Goal: Complete application form

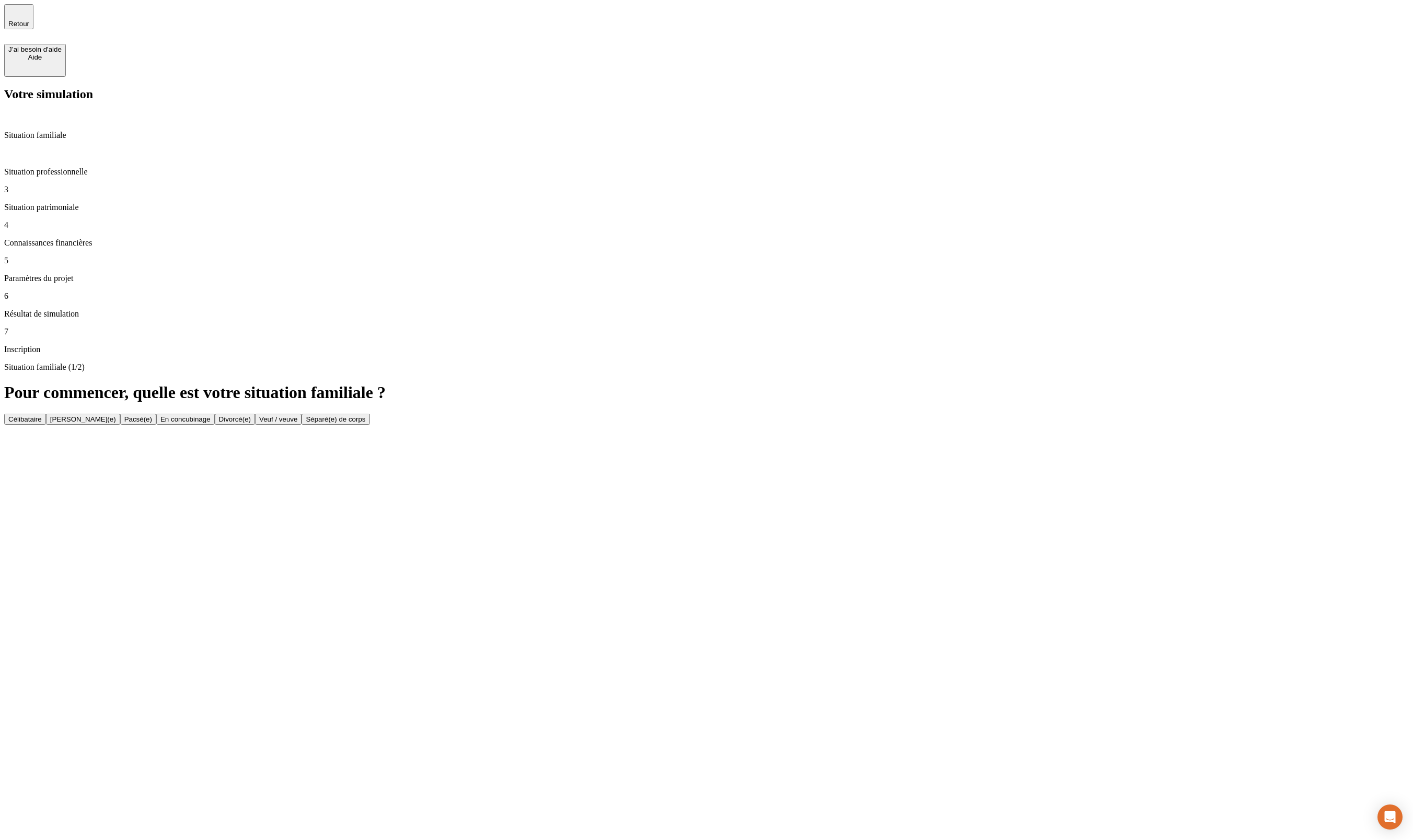
click at [46, 414] on button "Célibataire" at bounding box center [25, 419] width 42 height 11
click at [44, 414] on button "1" at bounding box center [39, 419] width 12 height 11
click at [50, 414] on button "Actif / active" at bounding box center [27, 419] width 46 height 11
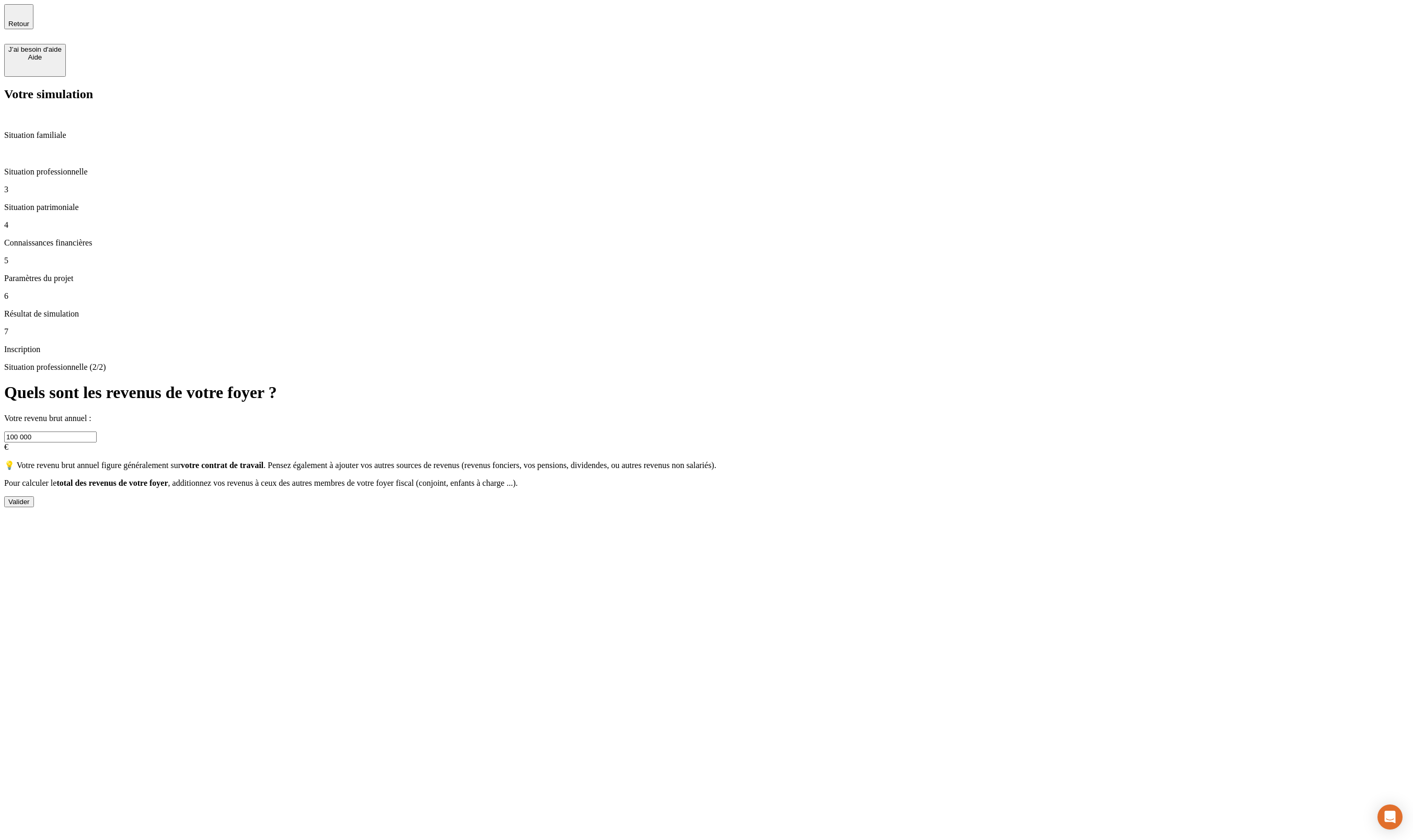
click at [34, 496] on button "Valider" at bounding box center [19, 502] width 30 height 11
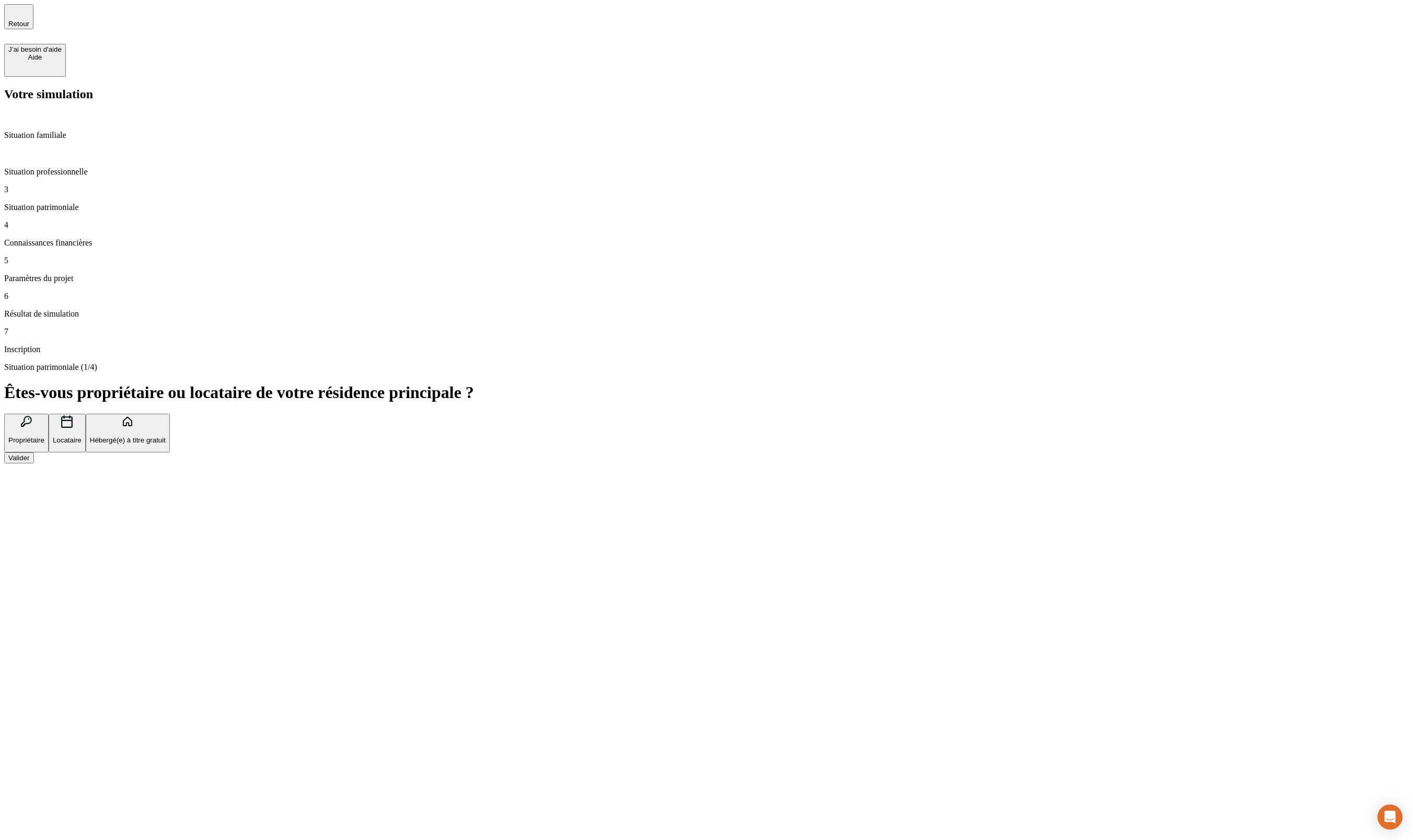
click at [30, 454] on div "Valider" at bounding box center [19, 458] width 21 height 8
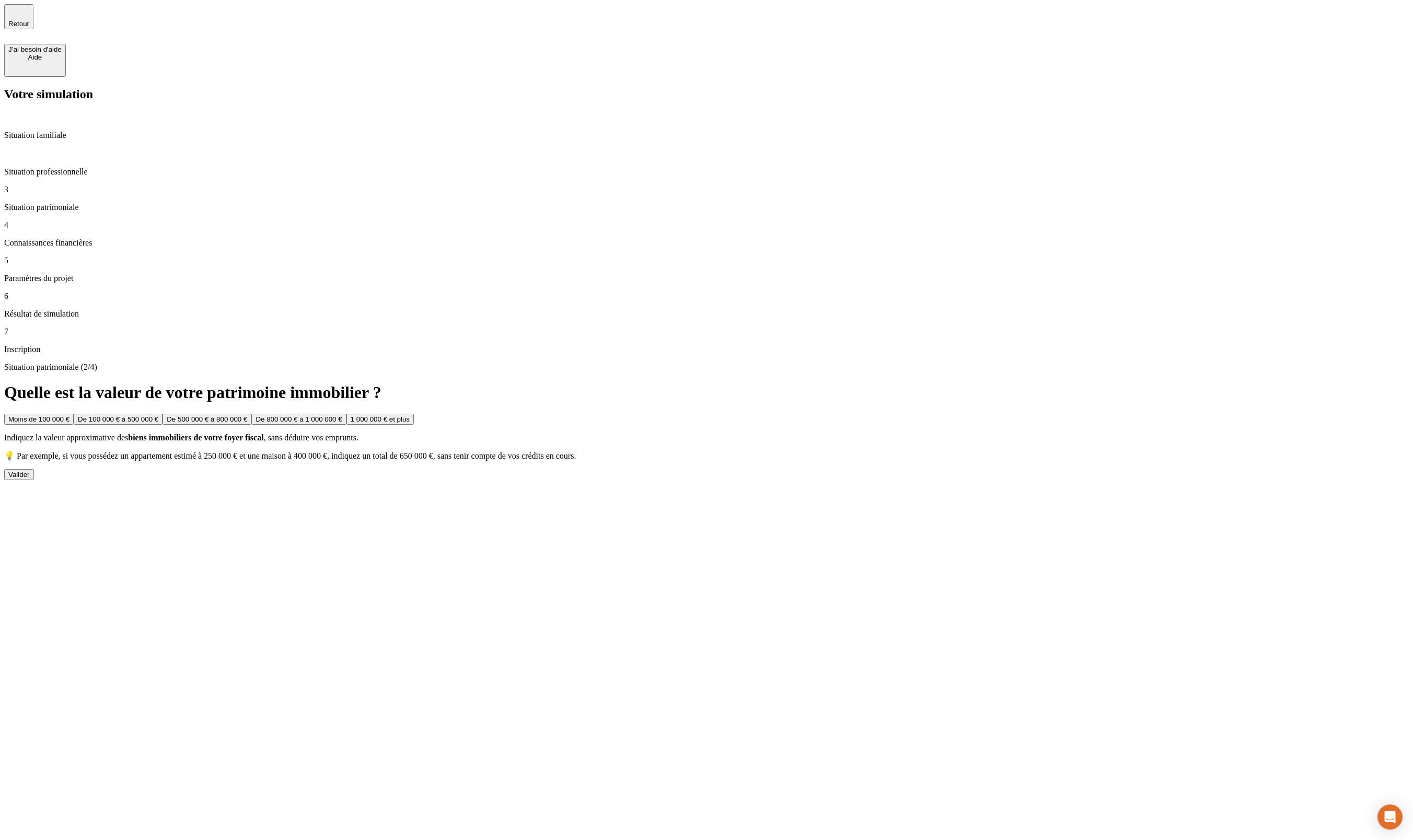
click at [30, 471] on div "Valider" at bounding box center [19, 474] width 21 height 8
click at [34, 487] on button "Valider" at bounding box center [19, 493] width 30 height 11
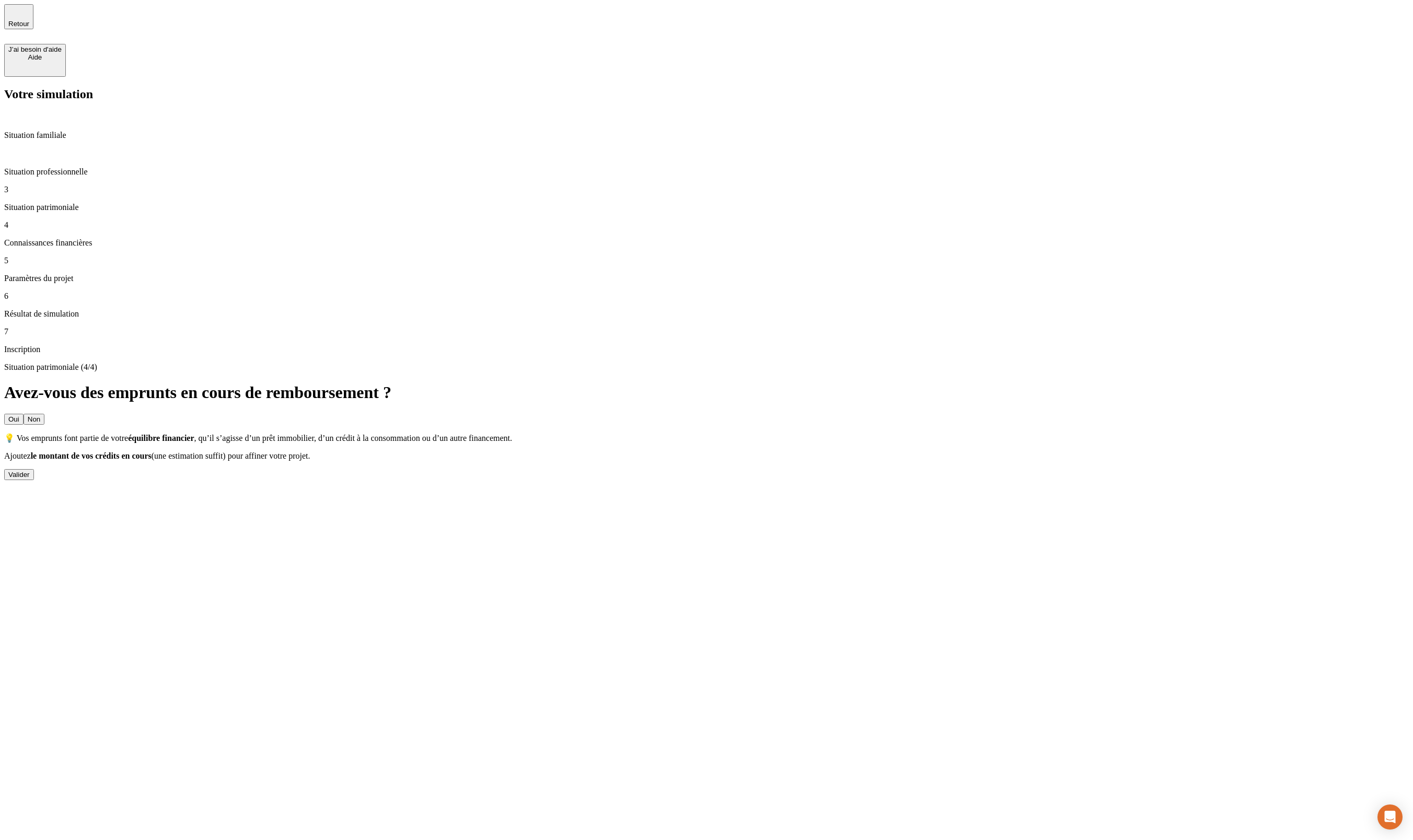
click at [429, 363] on div "Situation patrimoniale (4/4) Avez-vous des emprunts en cours de remboursement ?…" at bounding box center [706, 421] width 1405 height 117
click at [30, 471] on div "Valider" at bounding box center [19, 474] width 21 height 8
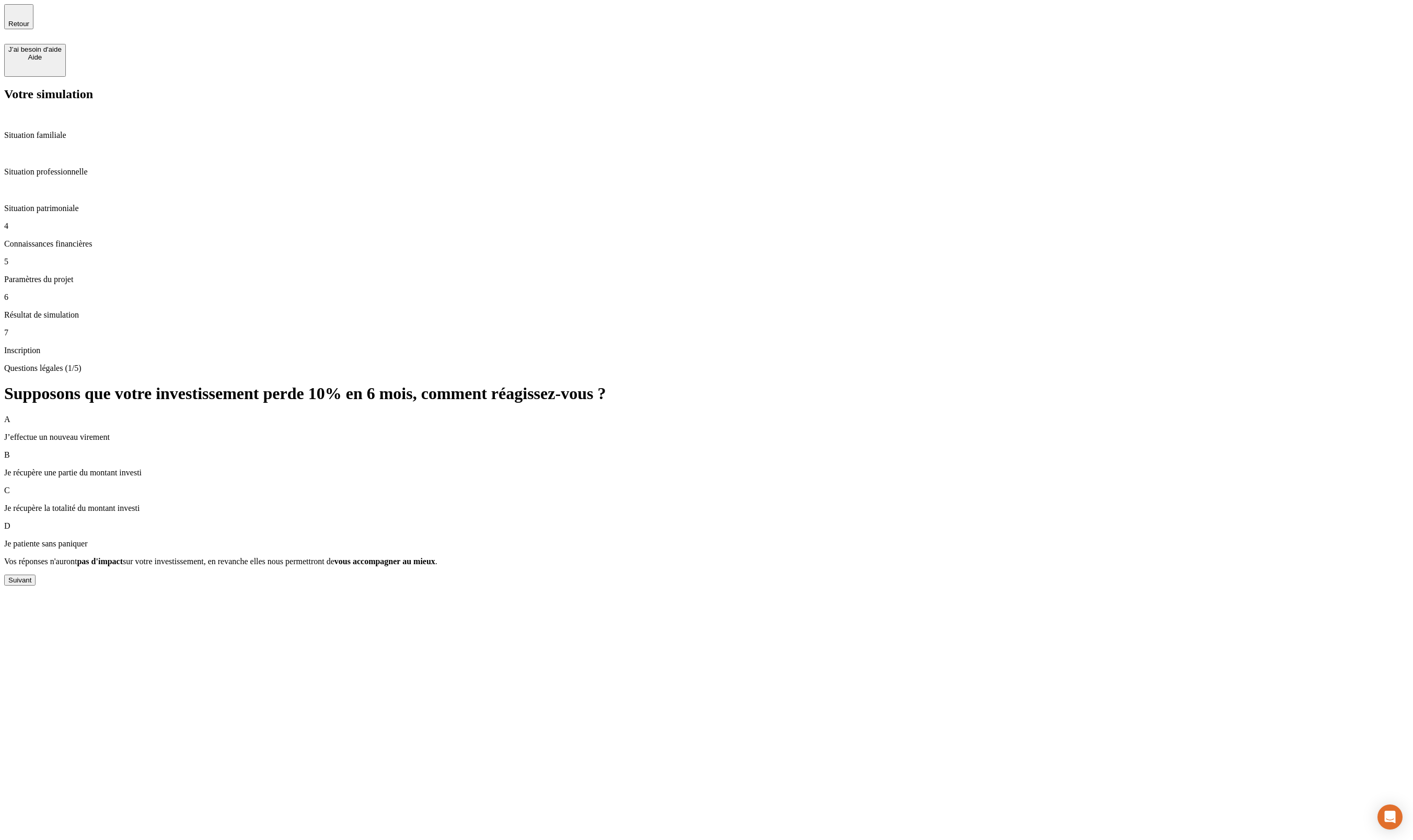
click at [31, 576] on div "Suivant" at bounding box center [20, 580] width 23 height 8
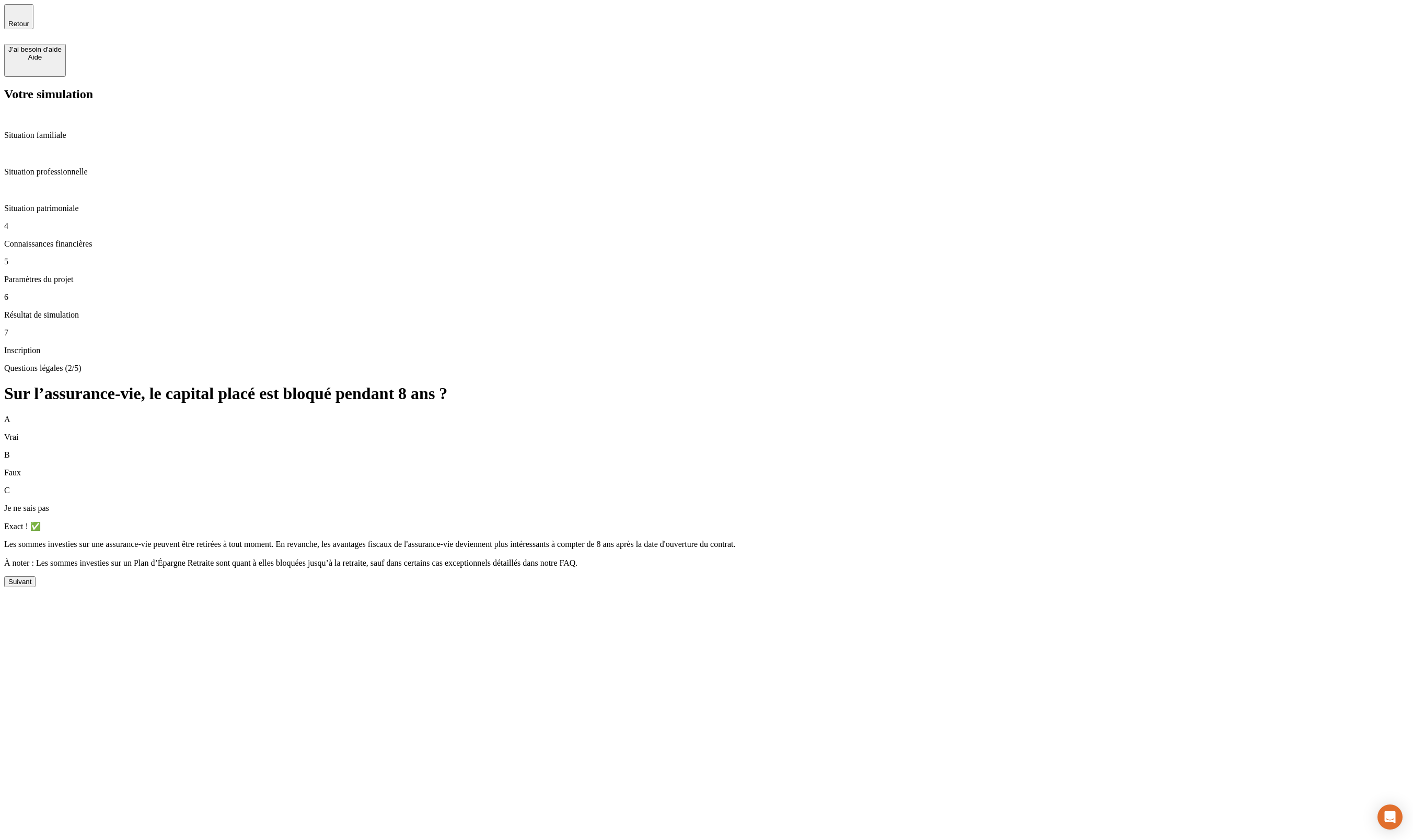
click at [36, 576] on button "Suivant" at bounding box center [20, 582] width 31 height 11
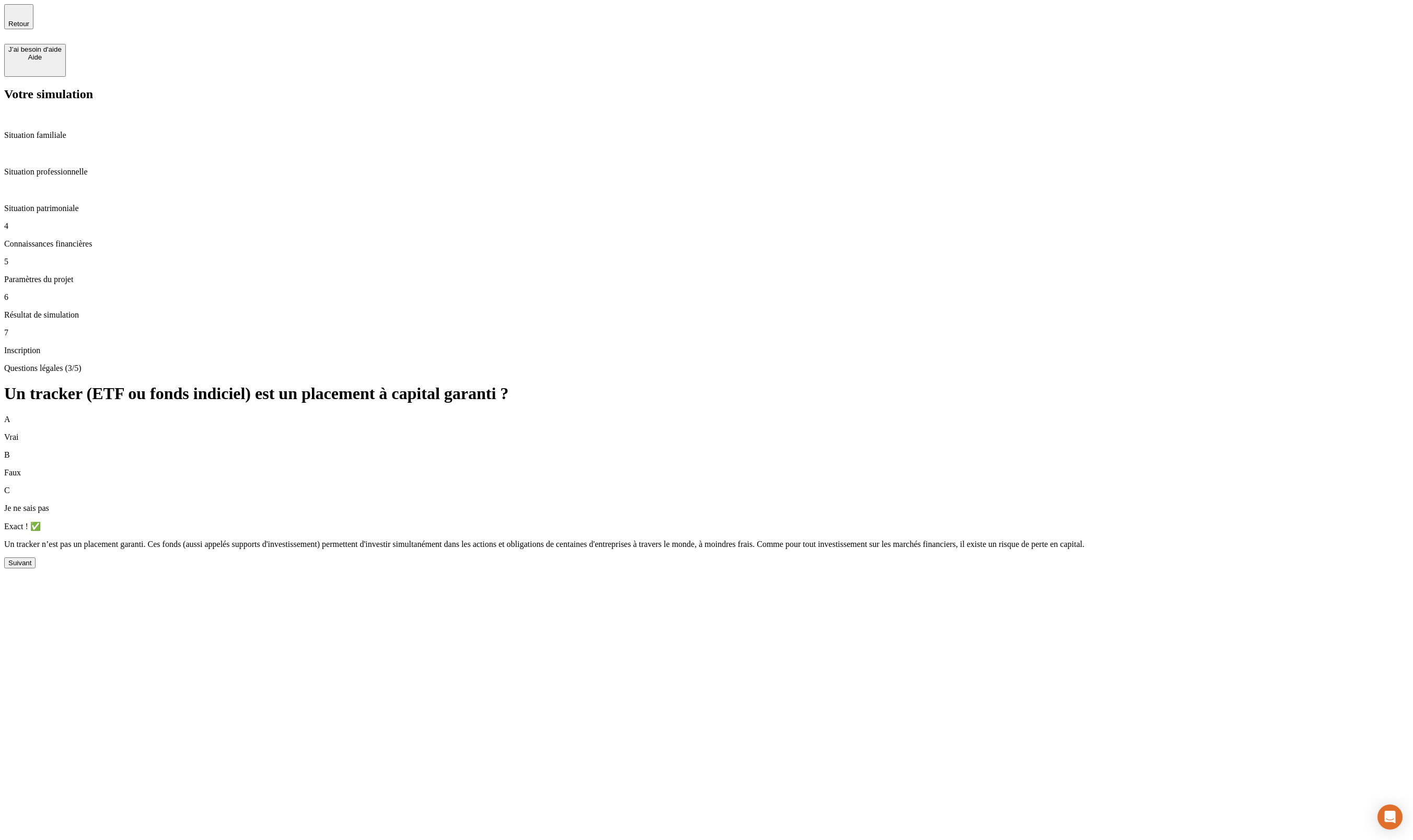
click at [31, 559] on div "Suivant" at bounding box center [20, 563] width 23 height 8
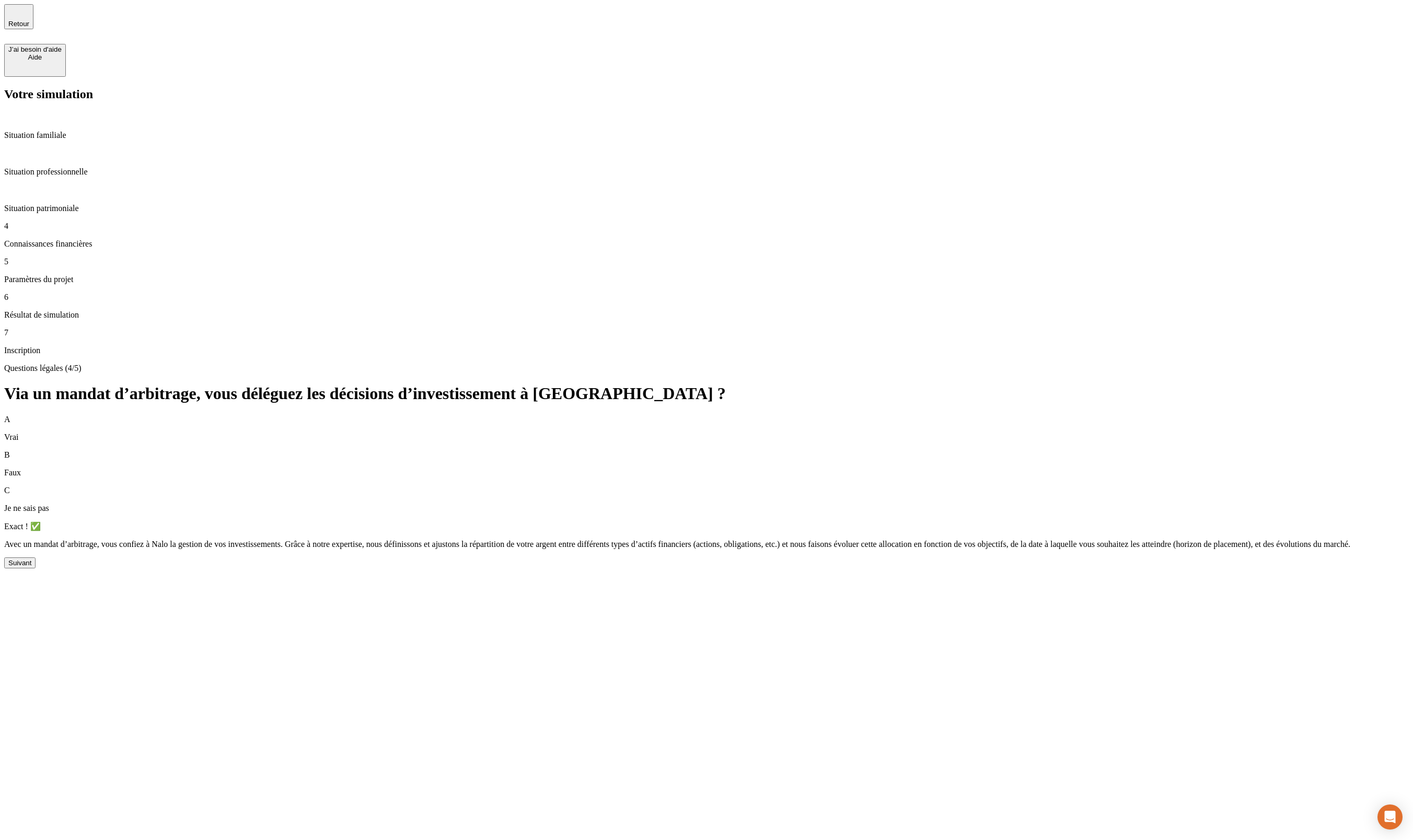
click at [31, 559] on div "Suivant" at bounding box center [20, 563] width 23 height 8
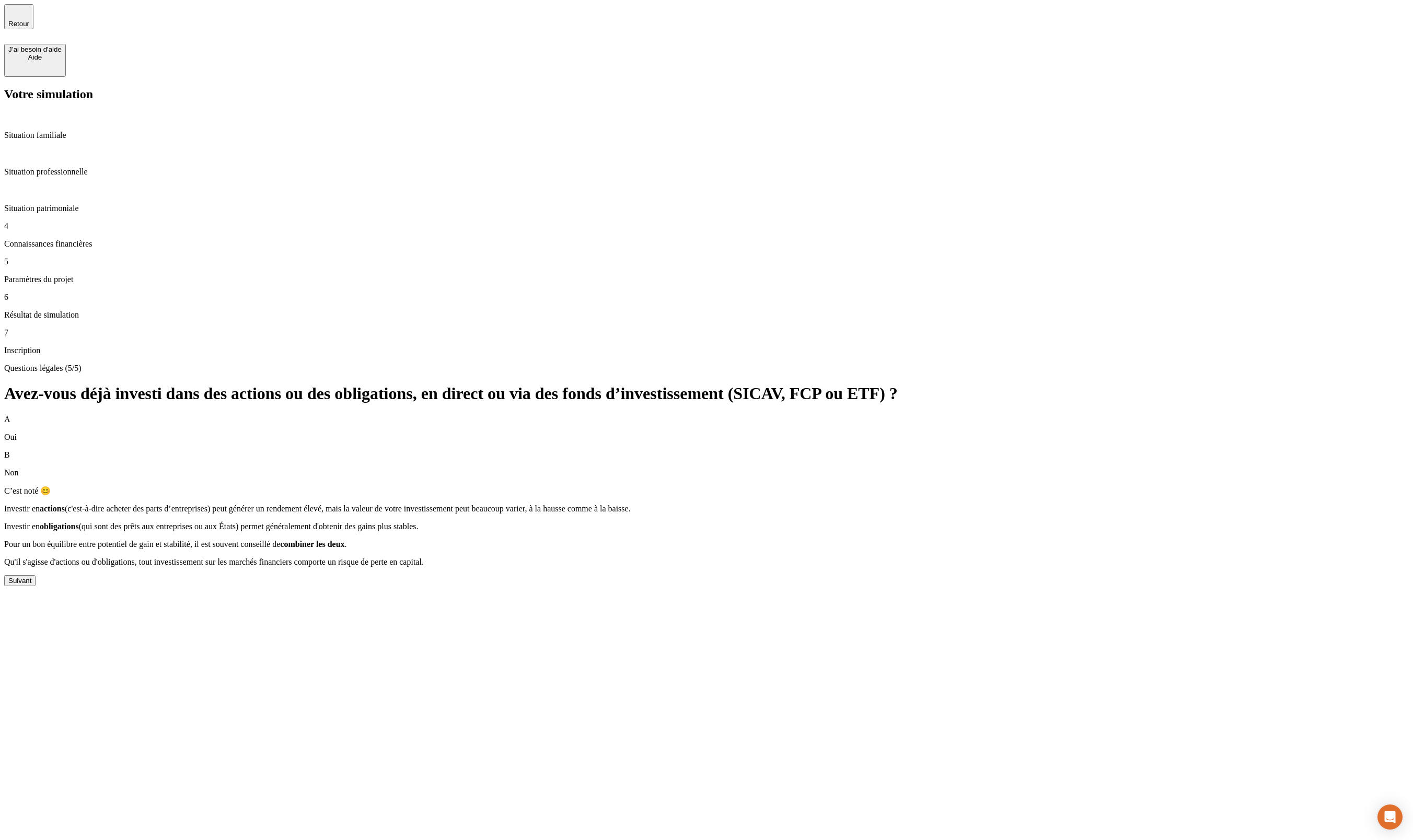
click at [36, 576] on button "Suivant" at bounding box center [20, 581] width 31 height 11
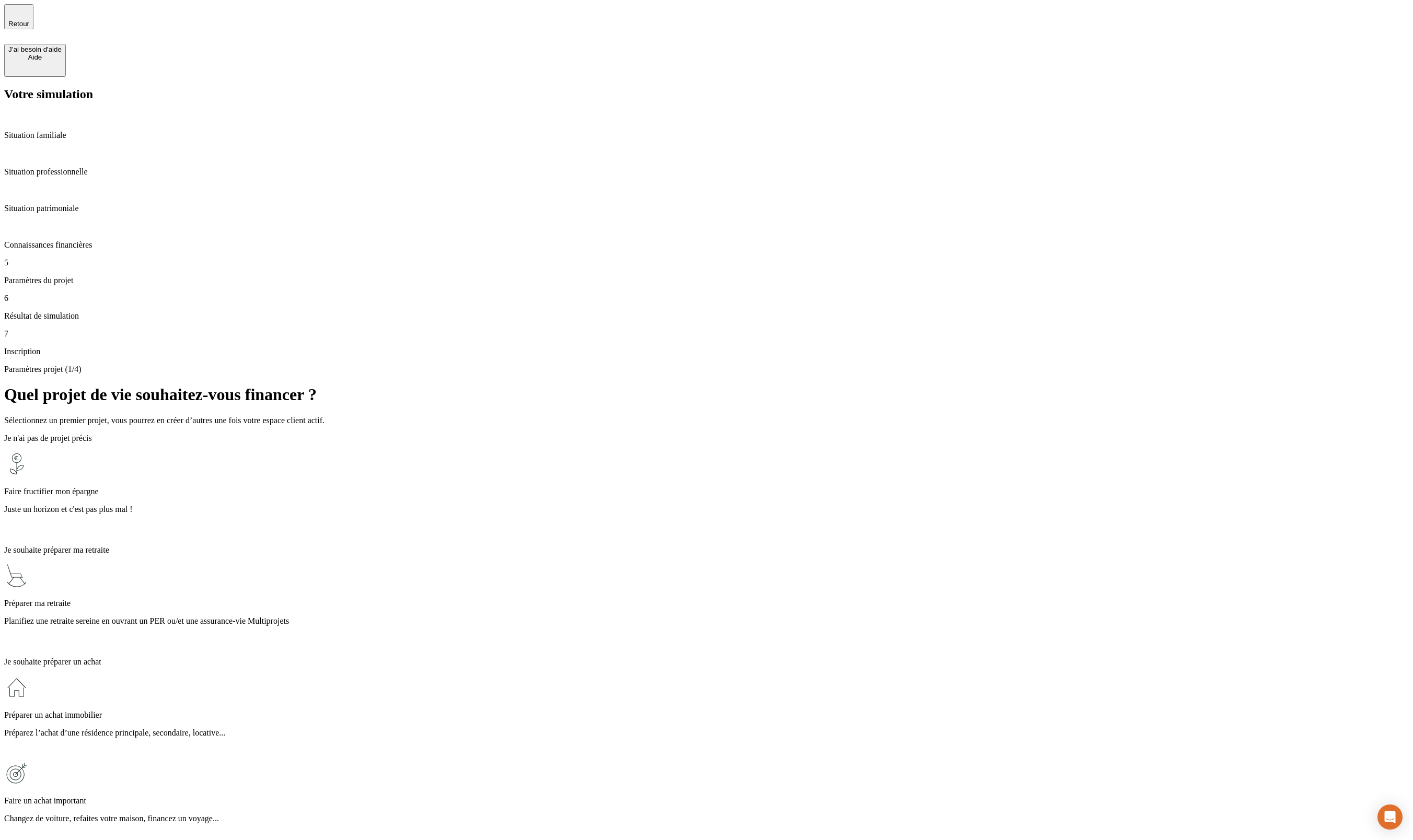
click at [62, 167] on p "Situation professionnelle" at bounding box center [706, 172] width 1405 height 10
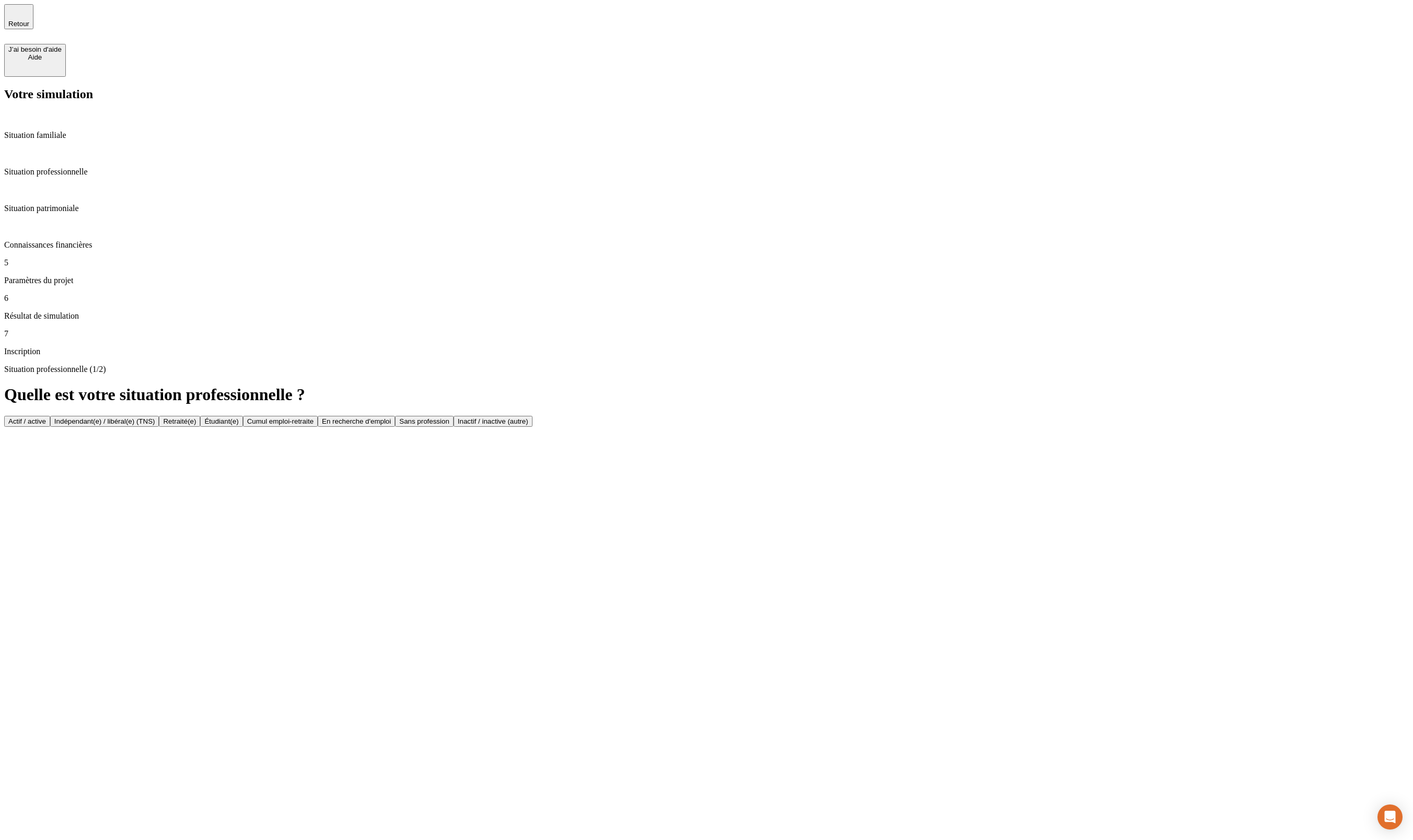
click at [71, 204] on p "Situation patrimoniale" at bounding box center [706, 209] width 1405 height 10
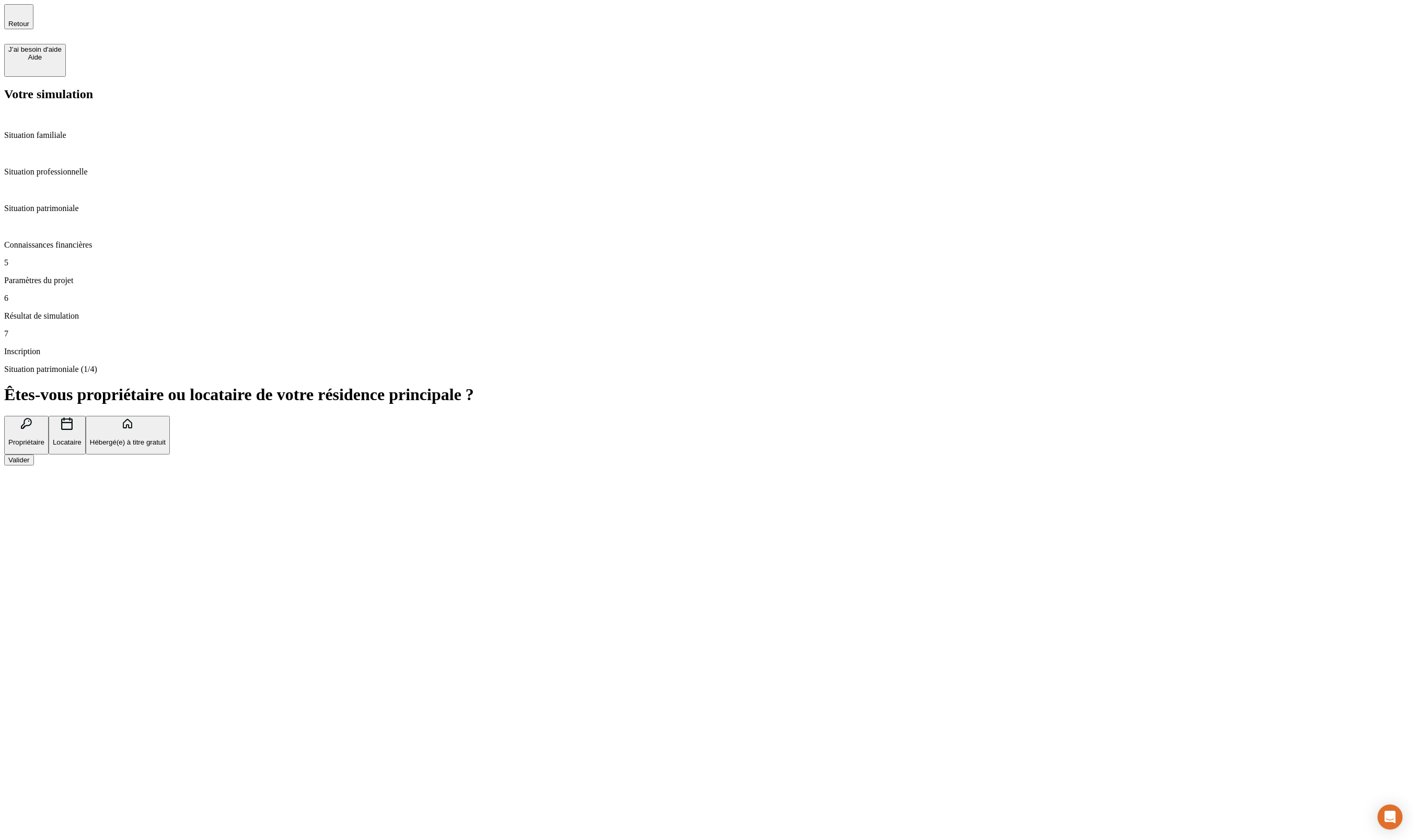
click at [87, 240] on p "Connaissances financières" at bounding box center [706, 245] width 1405 height 10
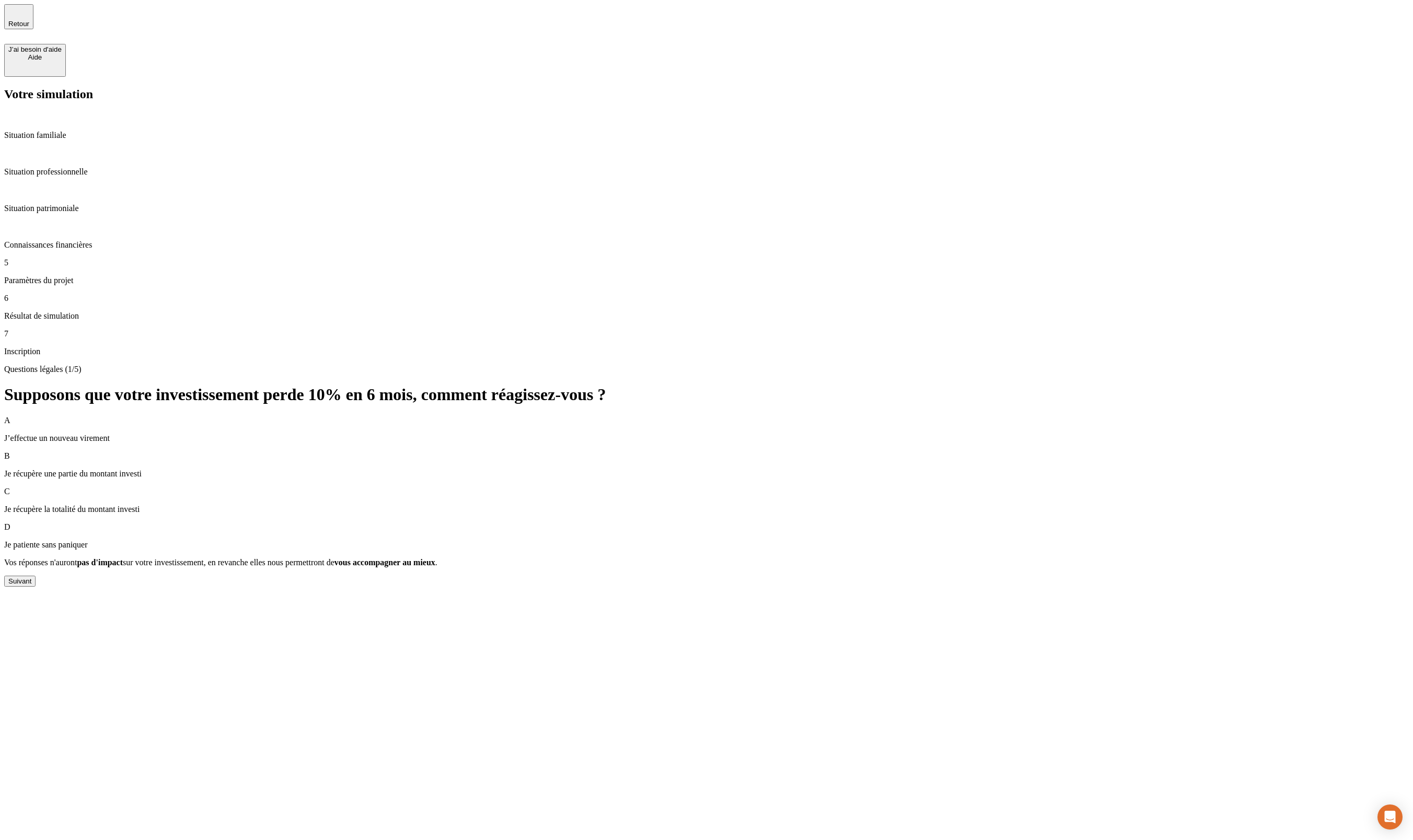
click at [69, 112] on div "Situation familiale" at bounding box center [706, 126] width 1405 height 28
